Goal: Browse casually: Explore the website without a specific task or goal

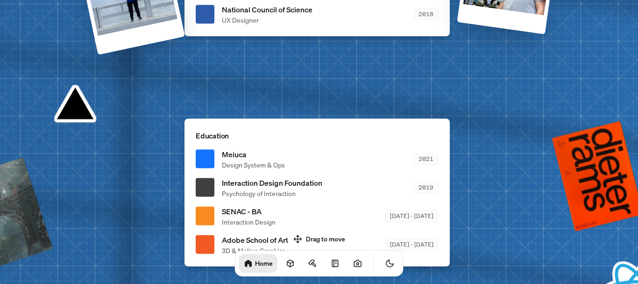
drag, startPoint x: 308, startPoint y: 232, endPoint x: 303, endPoint y: 227, distance: 6.6
click at [310, 0] on body "[PERSON_NAME] AS [PERSON_NAME] Design Engineer Welcome to my space on the inter…" at bounding box center [319, 0] width 638 height 0
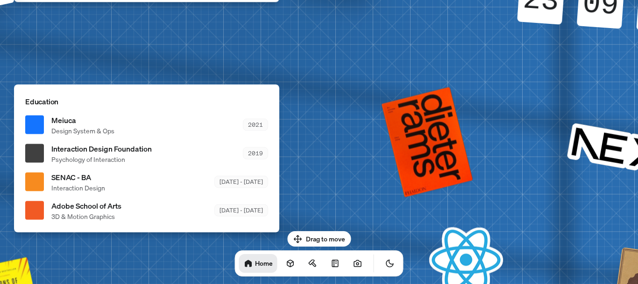
drag, startPoint x: 276, startPoint y: 200, endPoint x: 290, endPoint y: 144, distance: 57.8
click at [104, 162] on ul "Meiuca Design System & Ops 2021 Interaction Design Foundation Psychology of Int…" at bounding box center [146, 167] width 243 height 107
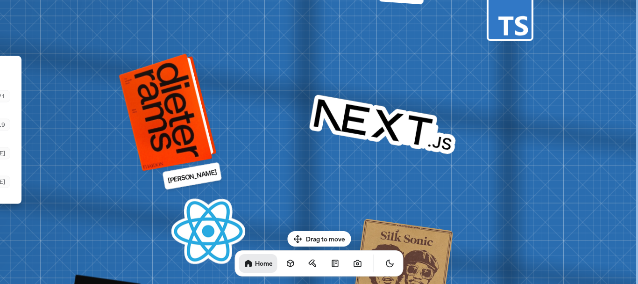
drag, startPoint x: 409, startPoint y: 129, endPoint x: 155, endPoint y: 98, distance: 255.7
click at [155, 98] on div at bounding box center [169, 111] width 91 height 113
click at [192, 103] on div at bounding box center [169, 111] width 91 height 113
click at [190, 104] on div at bounding box center [169, 111] width 91 height 113
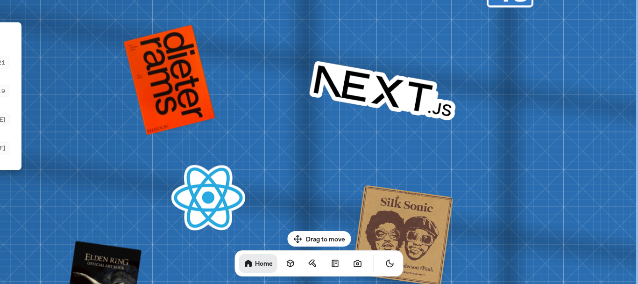
drag, startPoint x: 488, startPoint y: 130, endPoint x: 238, endPoint y: 56, distance: 260.5
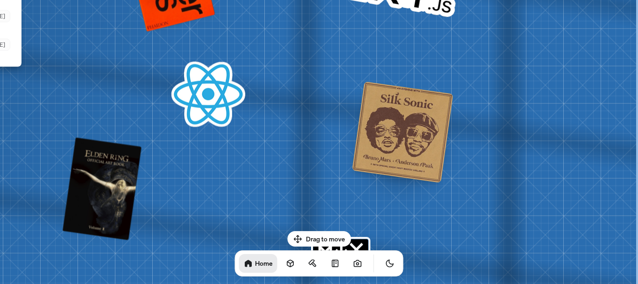
drag, startPoint x: 327, startPoint y: 169, endPoint x: 309, endPoint y: 72, distance: 98.5
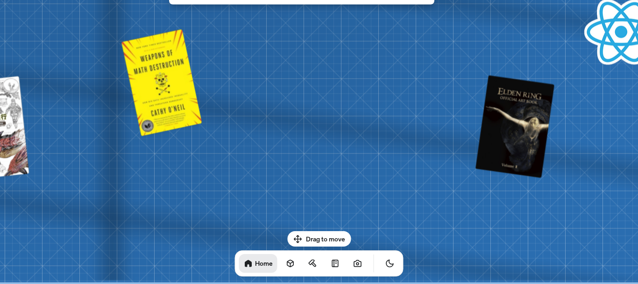
drag, startPoint x: 225, startPoint y: 136, endPoint x: 638, endPoint y: -40, distance: 449.2
click at [638, 0] on html "[PERSON_NAME] AS [PERSON_NAME] Design Engineer Welcome to my space on the inter…" at bounding box center [319, 0] width 638 height 0
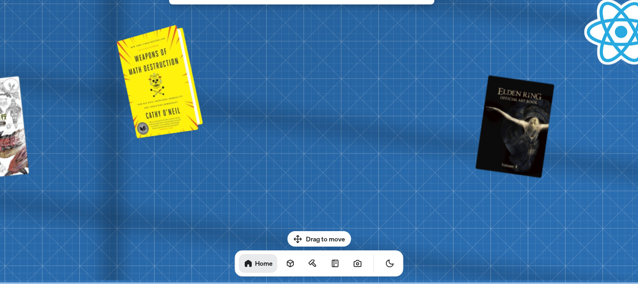
click at [158, 75] on div at bounding box center [161, 80] width 79 height 109
click at [157, 75] on div at bounding box center [161, 80] width 79 height 109
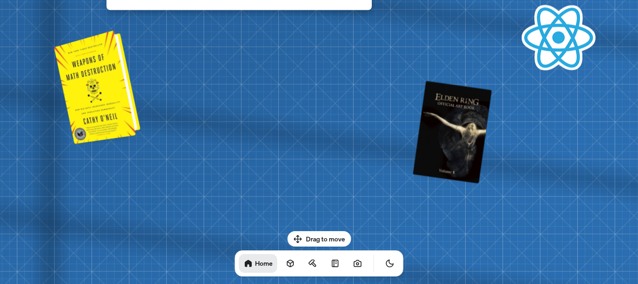
drag, startPoint x: 181, startPoint y: 93, endPoint x: 30, endPoint y: 95, distance: 151.0
click at [59, 95] on div at bounding box center [98, 85] width 79 height 109
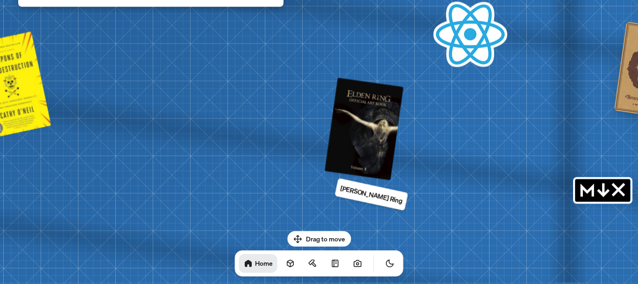
click at [355, 196] on p "[PERSON_NAME] Ring" at bounding box center [372, 194] width 64 height 23
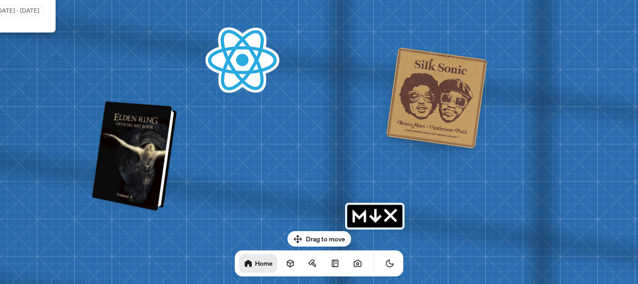
drag, startPoint x: 375, startPoint y: 137, endPoint x: 126, endPoint y: 159, distance: 249.6
click at [101, 169] on div at bounding box center [136, 155] width 78 height 105
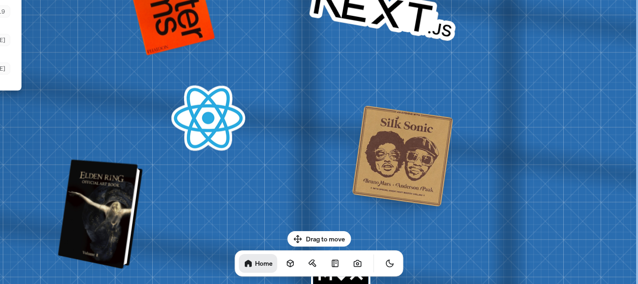
drag, startPoint x: 429, startPoint y: 128, endPoint x: 99, endPoint y: 179, distance: 333.9
